Goal: Task Accomplishment & Management: Use online tool/utility

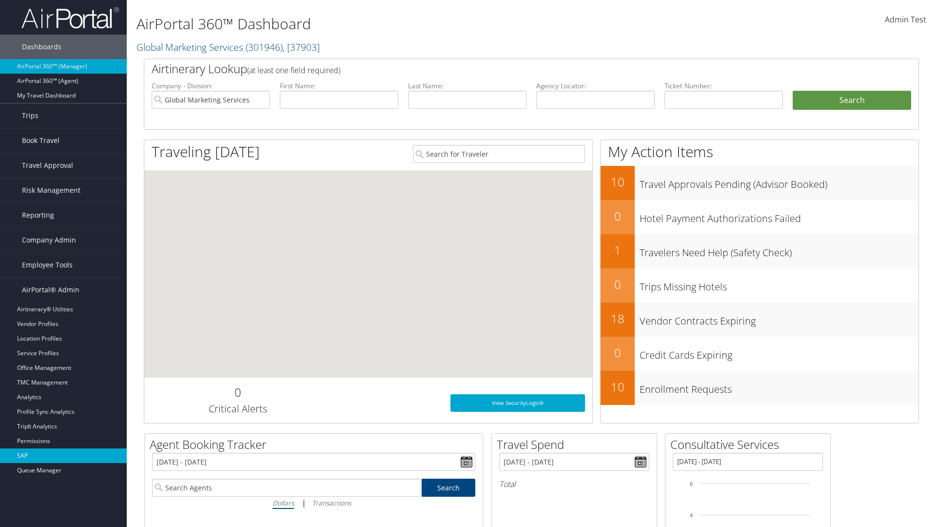
click at [63, 455] on link "SAP" at bounding box center [63, 455] width 127 height 15
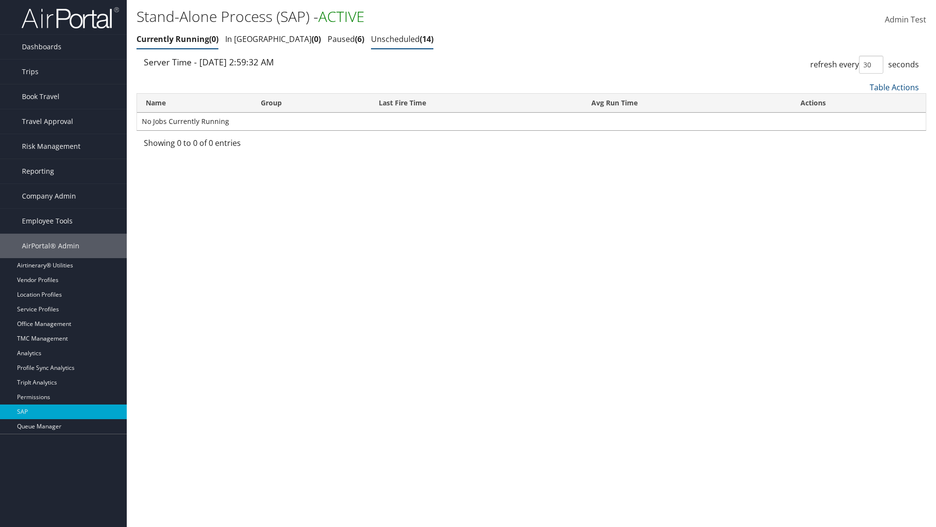
click at [371, 39] on link "Unscheduled 14" at bounding box center [402, 39] width 62 height 11
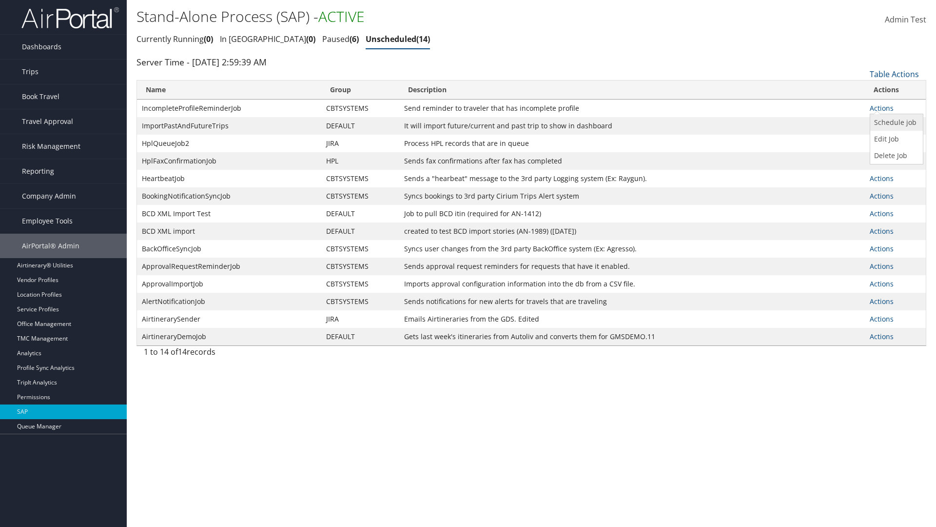
click at [895, 122] on link "Schedule job" at bounding box center [895, 122] width 50 height 17
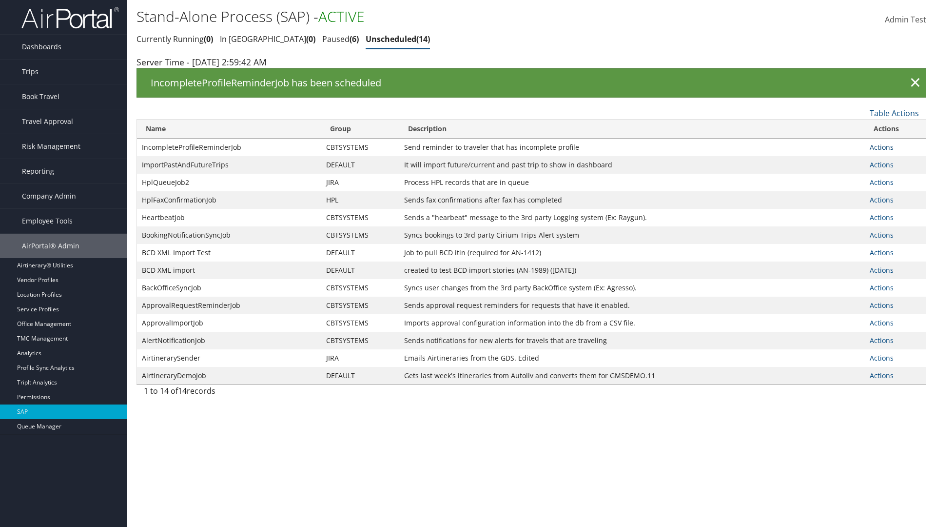
click at [881, 147] on link "Actions" at bounding box center [882, 146] width 24 height 9
